Goal: Navigation & Orientation: Find specific page/section

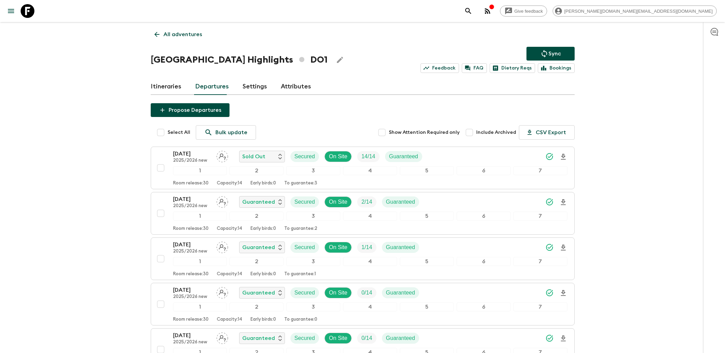
scroll to position [186, 0]
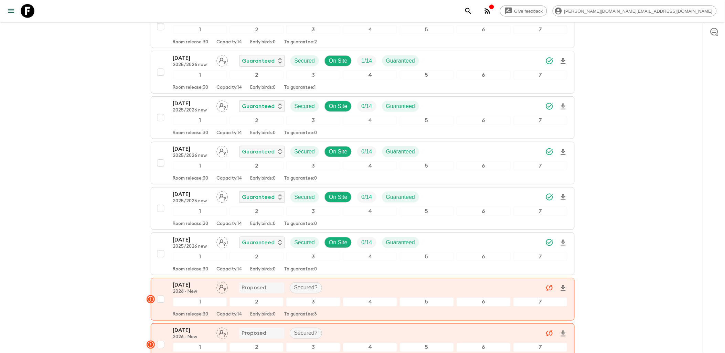
click at [30, 11] on icon at bounding box center [28, 11] width 14 height 14
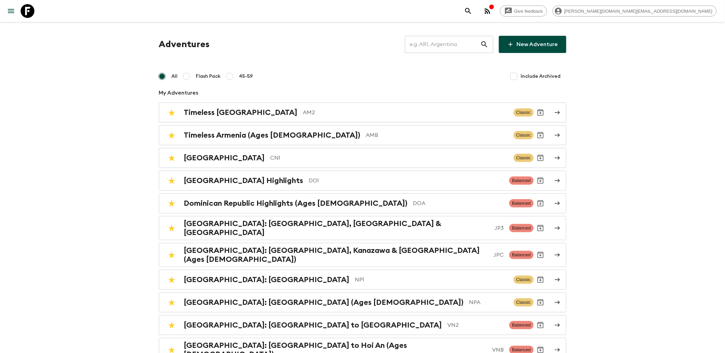
click at [28, 12] on icon at bounding box center [28, 11] width 14 height 14
click at [36, 11] on link at bounding box center [27, 10] width 19 height 19
click at [35, 13] on link at bounding box center [27, 10] width 19 height 19
click at [33, 15] on icon at bounding box center [28, 11] width 14 height 14
click at [32, 11] on icon at bounding box center [28, 11] width 14 height 14
